Goal: Browse casually: Explore the website without a specific task or goal

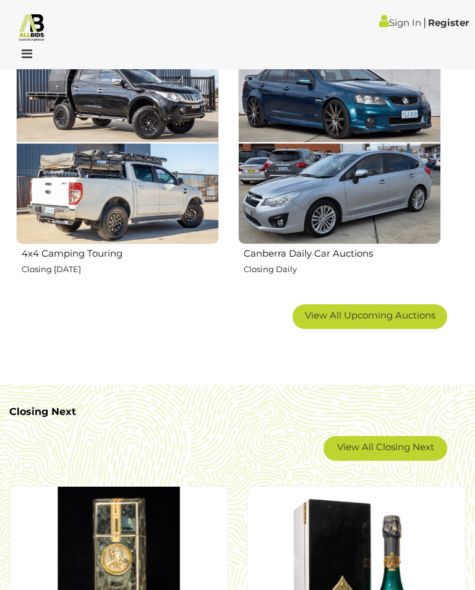
scroll to position [1382, 0]
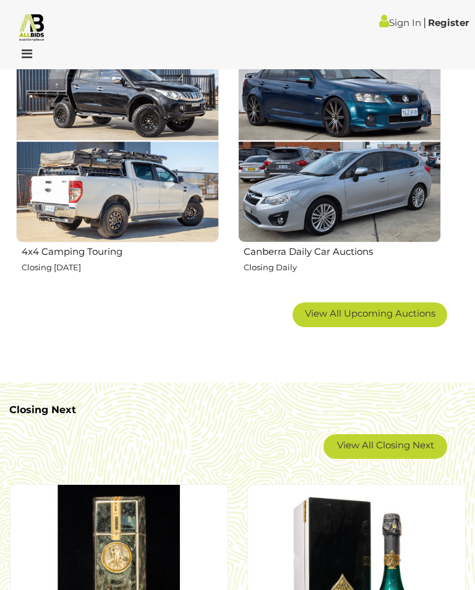
click at [389, 447] on link "View All Closing Next" at bounding box center [385, 446] width 124 height 25
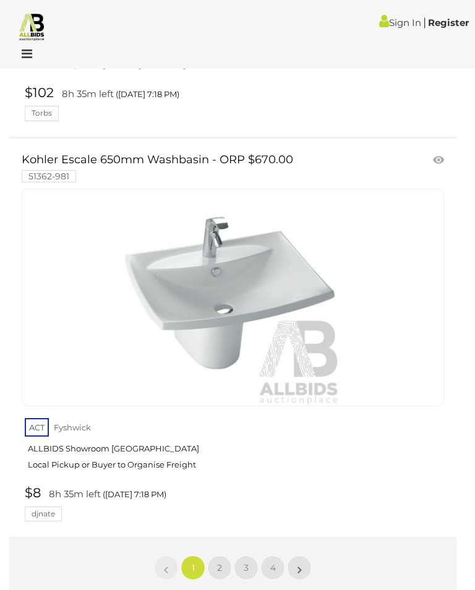
scroll to position [19925, 0]
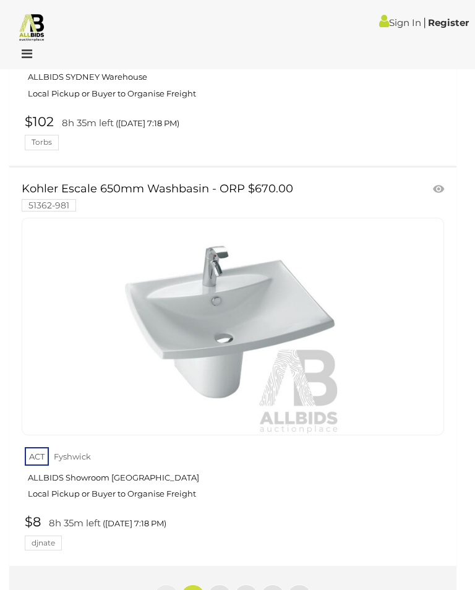
click at [226, 584] on link "2" at bounding box center [219, 596] width 25 height 25
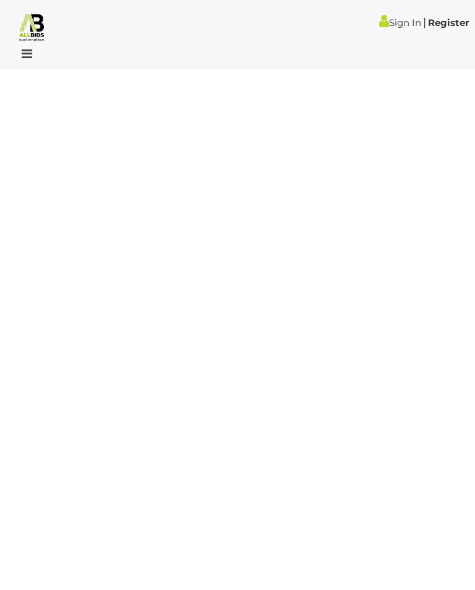
scroll to position [45, 0]
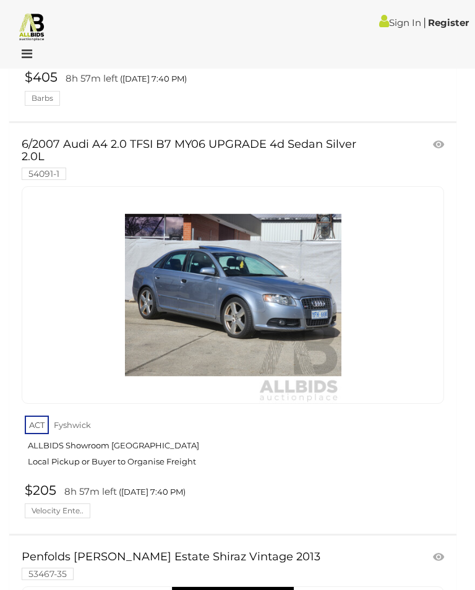
scroll to position [13790, 0]
click at [249, 299] on img at bounding box center [233, 295] width 216 height 216
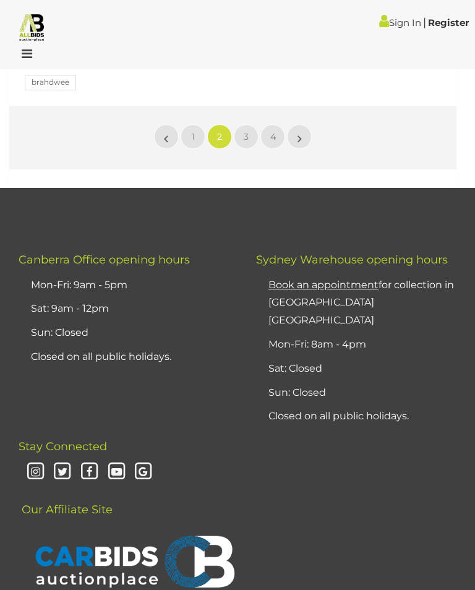
scroll to position [19823, 0]
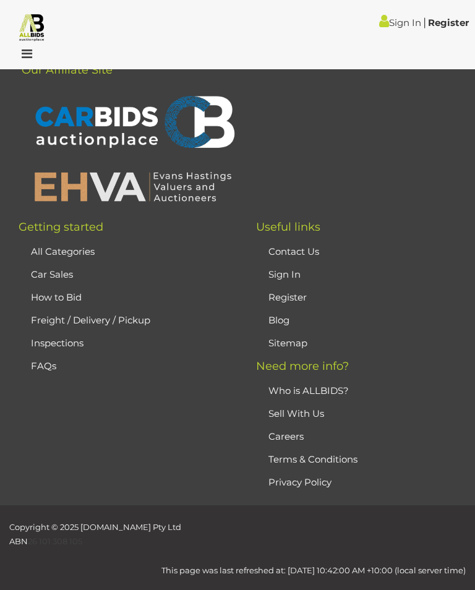
scroll to position [45, 0]
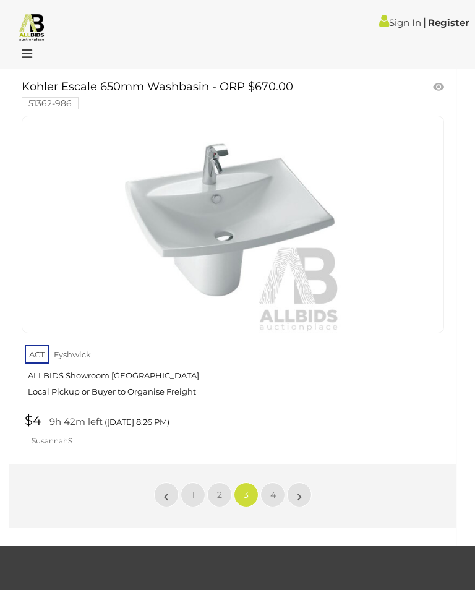
scroll to position [19931, 0]
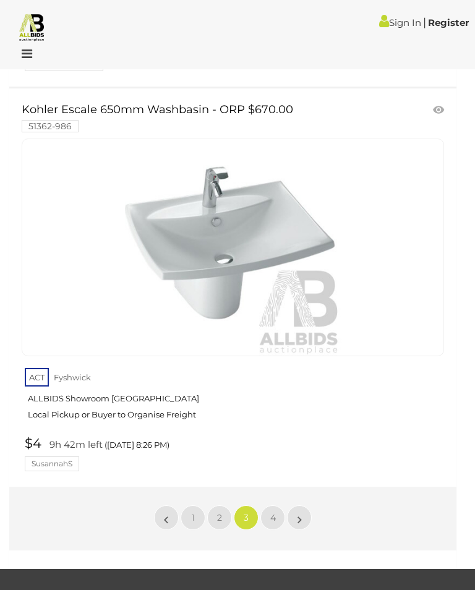
click at [278, 505] on link "4" at bounding box center [272, 517] width 25 height 25
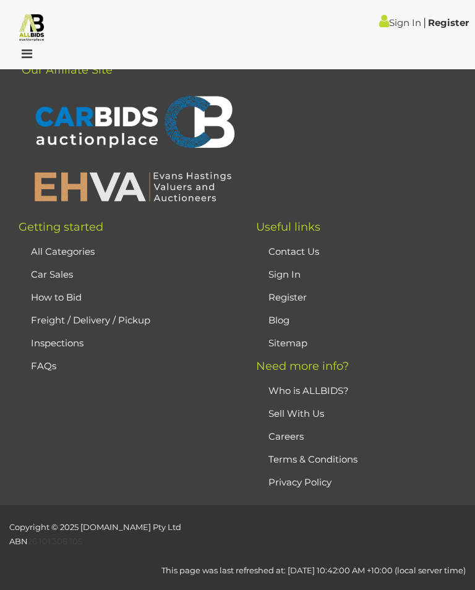
scroll to position [45, 0]
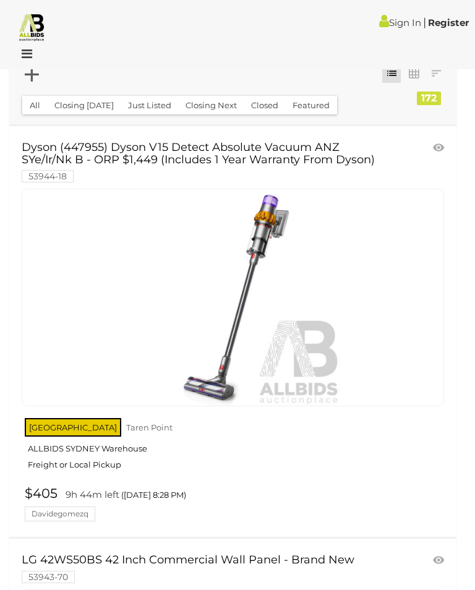
scroll to position [44, 0]
